Goal: Check status

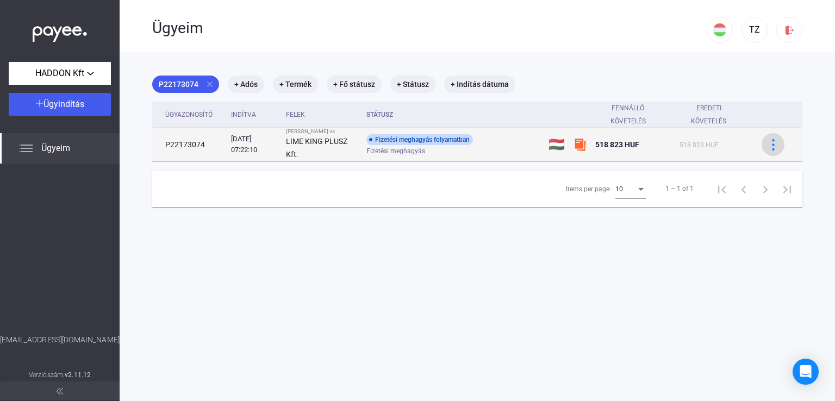
click at [768, 147] on img at bounding box center [773, 144] width 11 height 11
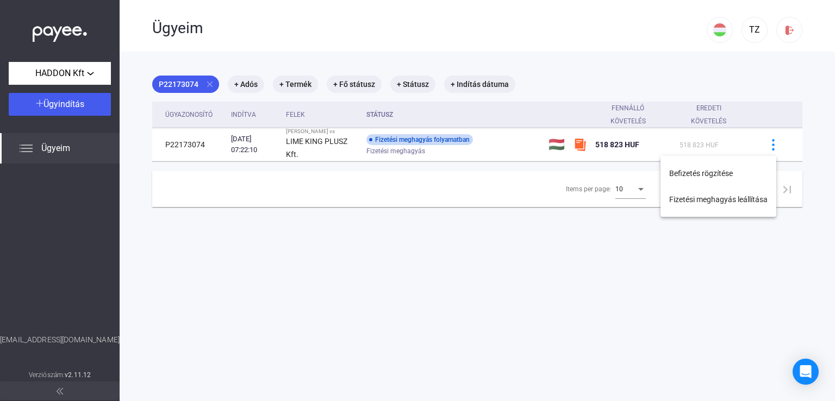
click at [479, 262] on div at bounding box center [417, 200] width 835 height 401
click at [35, 150] on div "Ügyeim" at bounding box center [60, 148] width 120 height 30
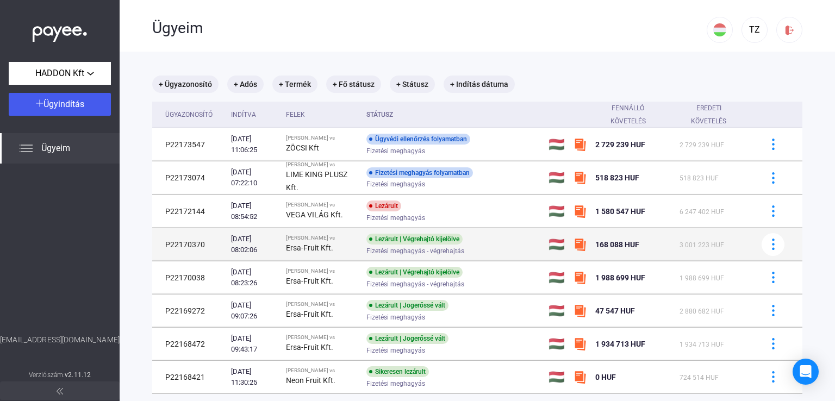
scroll to position [54, 0]
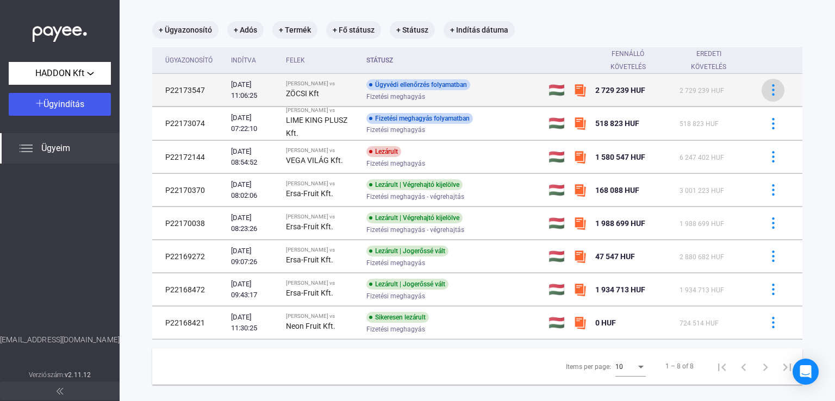
click at [771, 89] on div at bounding box center [773, 89] width 16 height 11
click at [771, 89] on div at bounding box center [417, 200] width 835 height 401
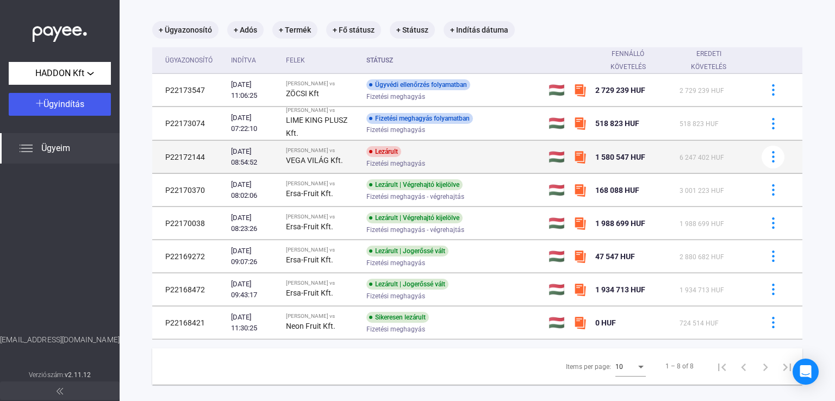
scroll to position [0, 0]
